Goal: Information Seeking & Learning: Stay updated

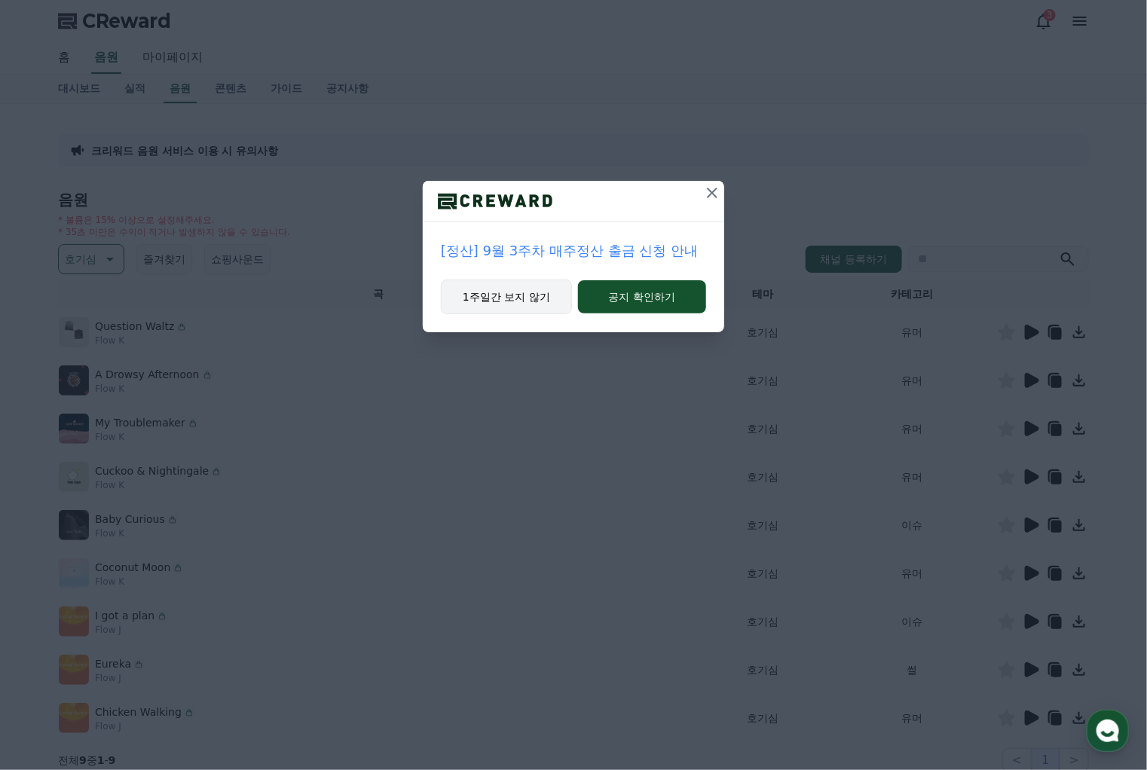
click at [543, 298] on button "1주일간 보지 않기" at bounding box center [506, 297] width 131 height 35
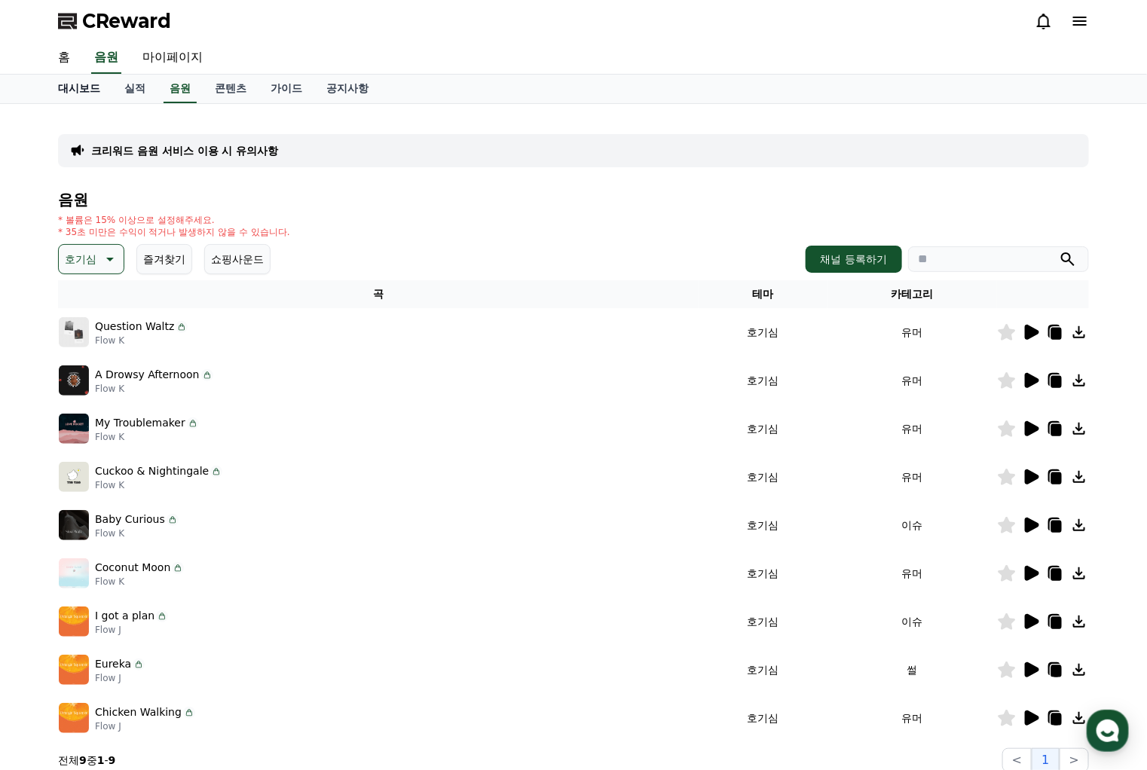
drag, startPoint x: 0, startPoint y: 0, endPoint x: 87, endPoint y: 89, distance: 124.7
click at [87, 89] on link "대시보드" at bounding box center [79, 89] width 66 height 29
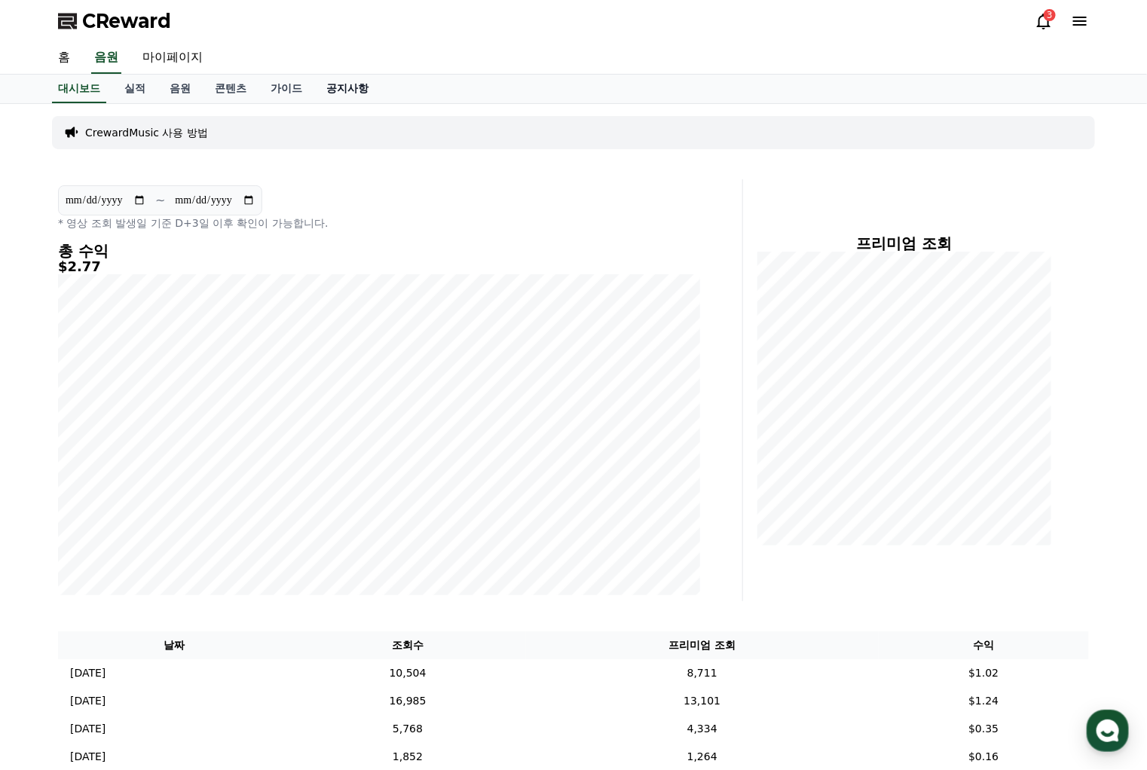
click at [352, 89] on link "공지사항" at bounding box center [347, 89] width 66 height 29
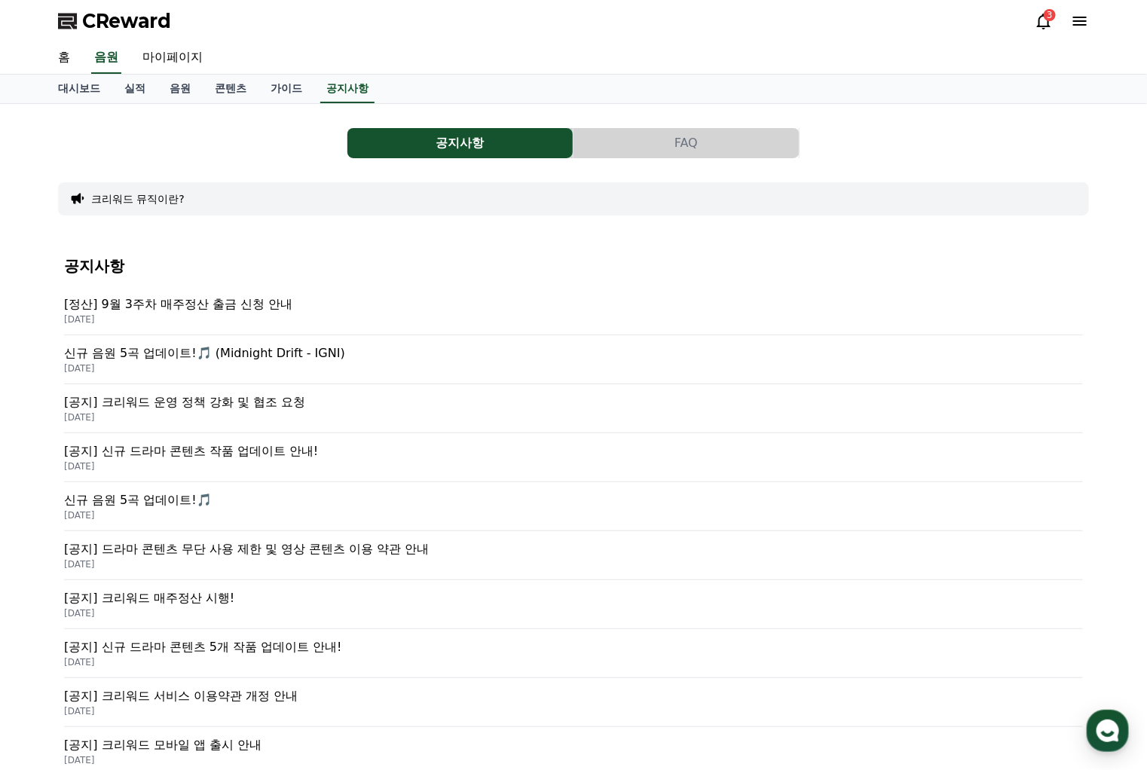
click at [267, 358] on p "신규 음원 5곡 업데이트!🎵 (Midnight Drift - IGNI)" at bounding box center [573, 353] width 1019 height 18
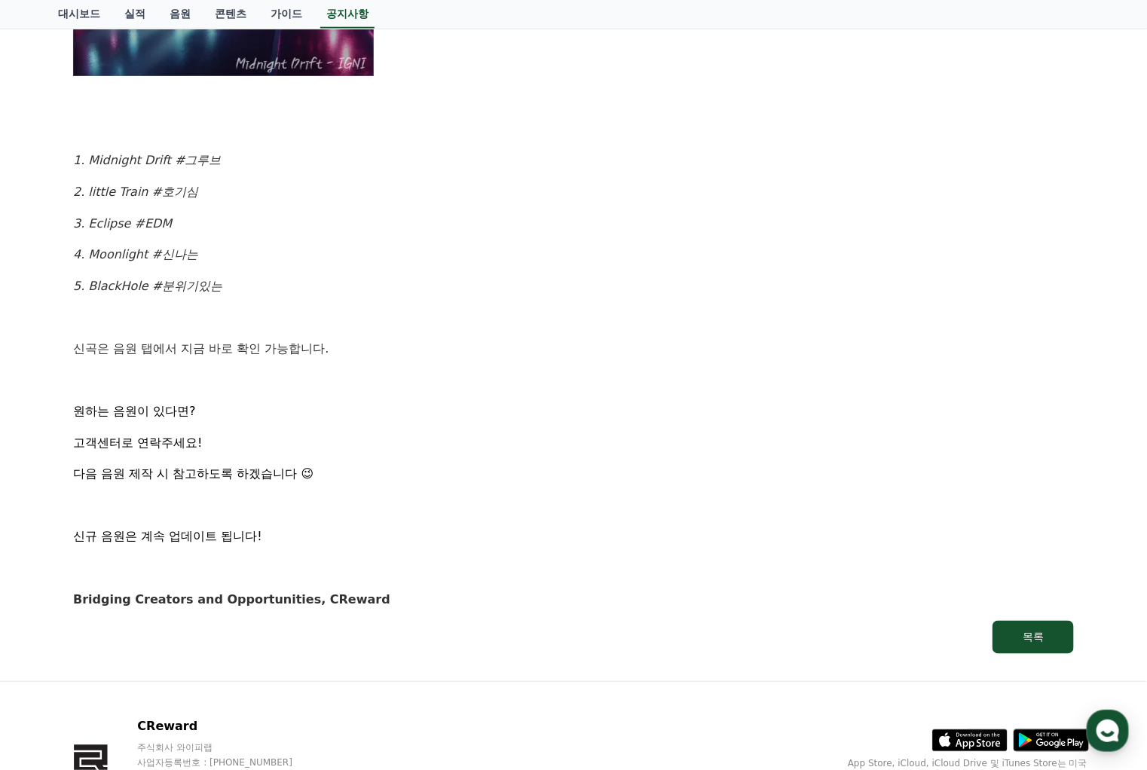
scroll to position [754, 0]
